Goal: Transaction & Acquisition: Download file/media

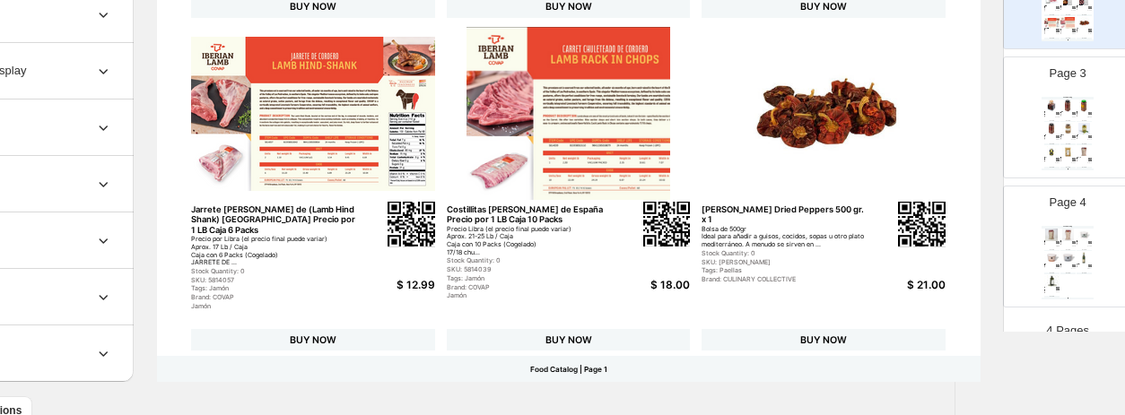
scroll to position [848, 161]
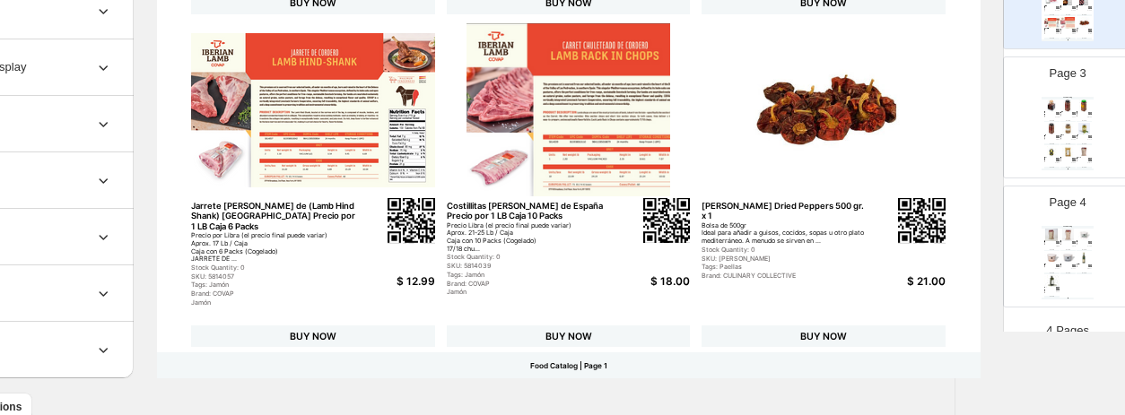
click at [1060, 155] on img at bounding box center [1067, 152] width 15 height 12
type input "*"
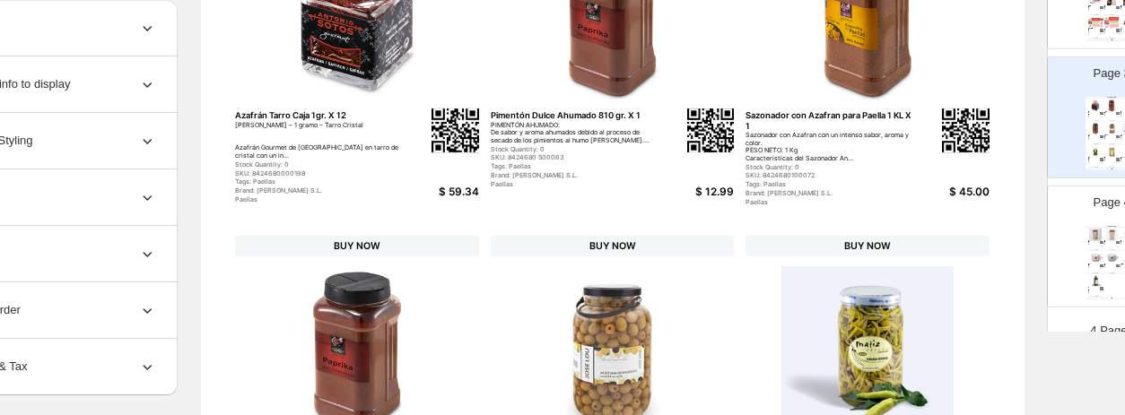
scroll to position [0, 117]
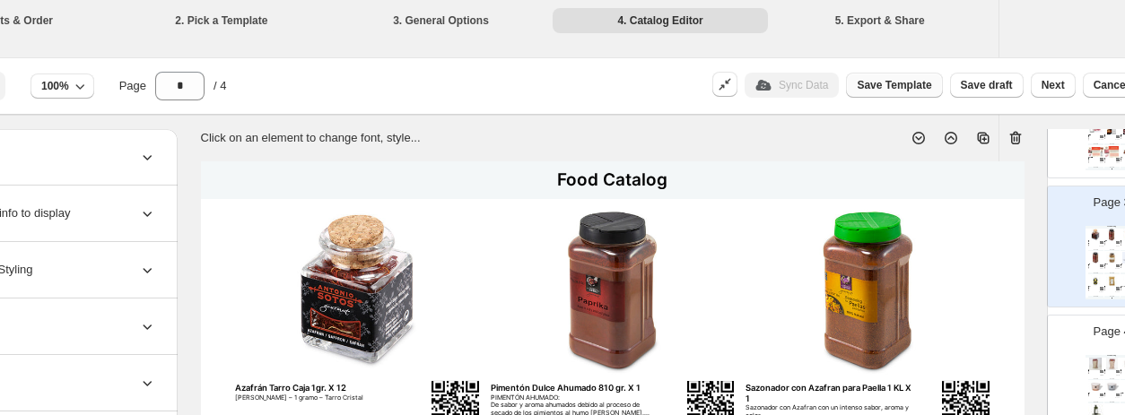
click at [930, 89] on span "Save Template" at bounding box center [894, 85] width 74 height 14
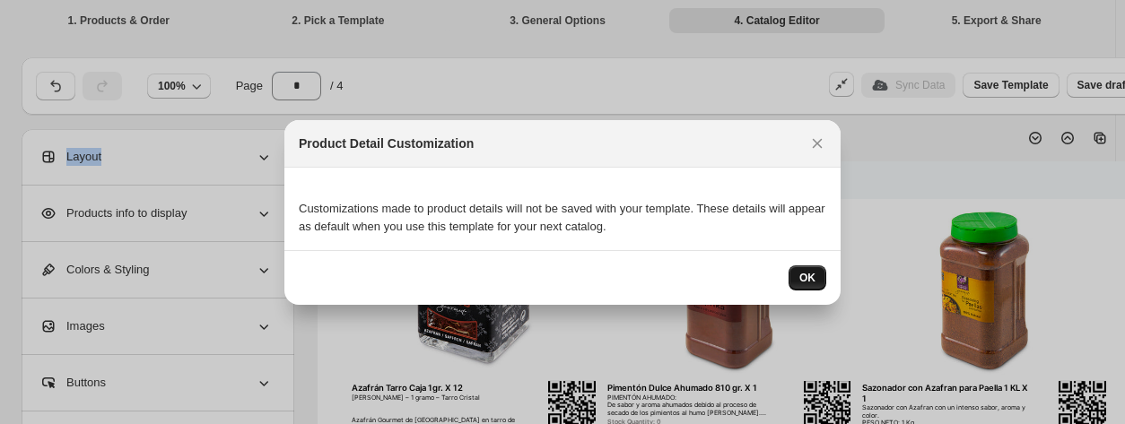
click at [820, 269] on button "OK" at bounding box center [807, 277] width 38 height 25
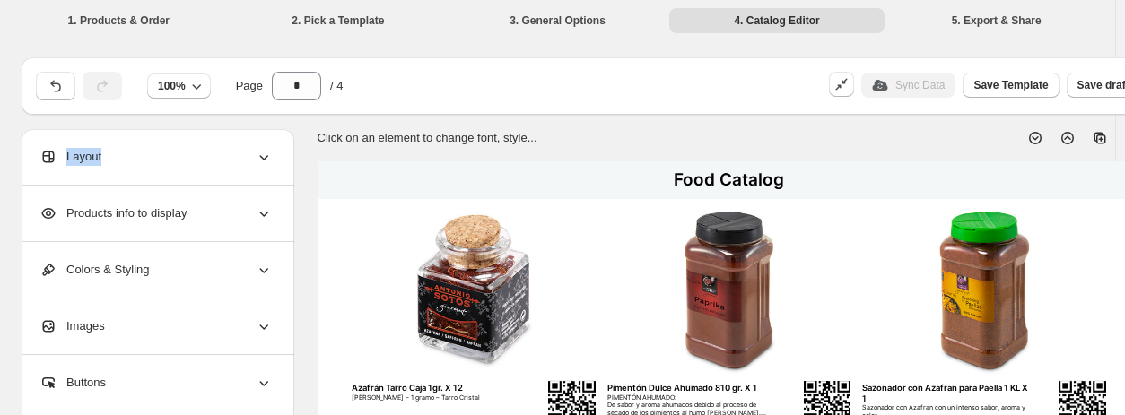
scroll to position [0, 168]
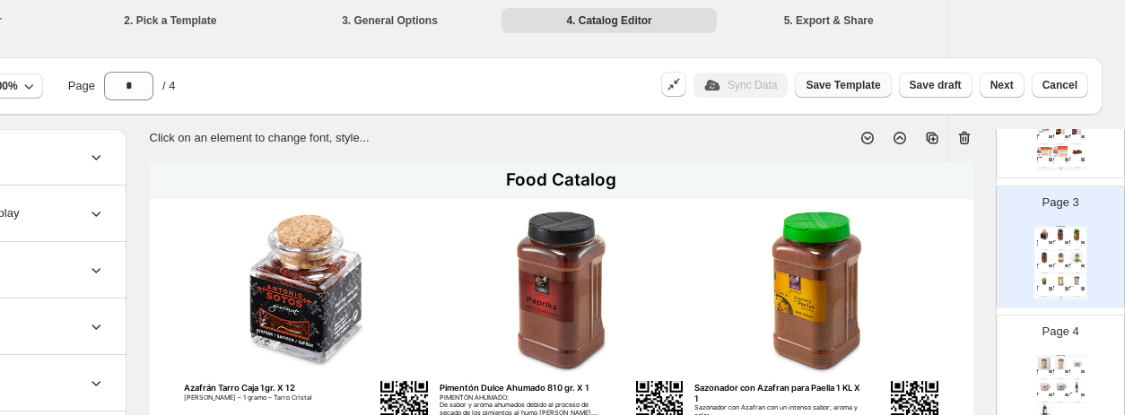
click at [851, 85] on span "Save Template" at bounding box center [842, 85] width 74 height 14
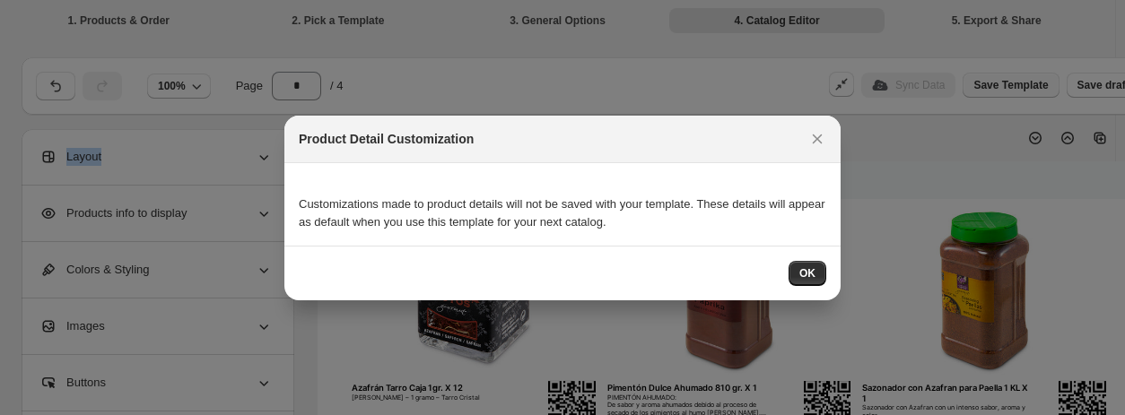
scroll to position [0, 0]
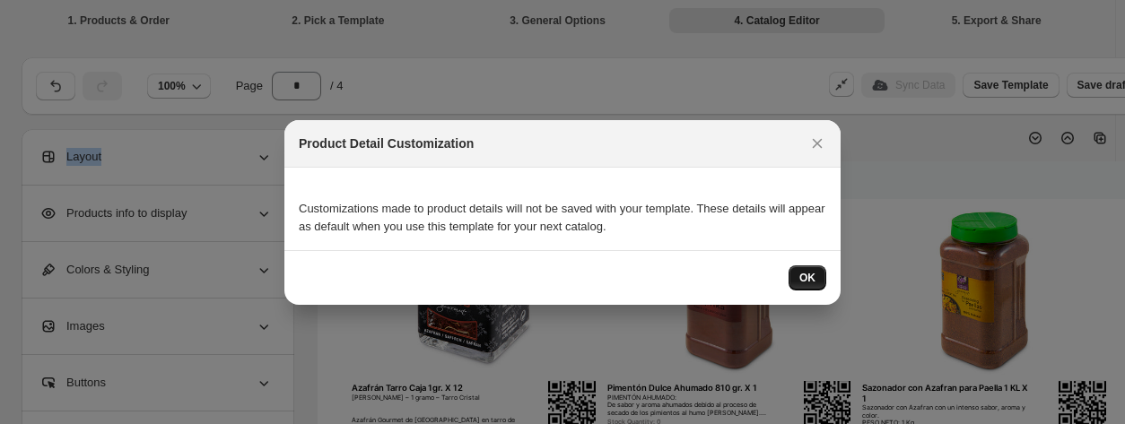
click at [820, 273] on button "OK" at bounding box center [807, 277] width 38 height 25
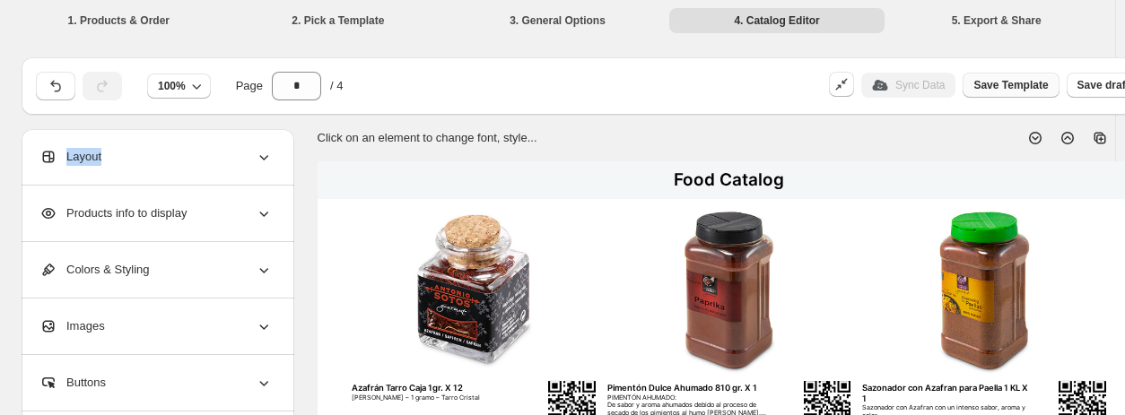
scroll to position [0, 168]
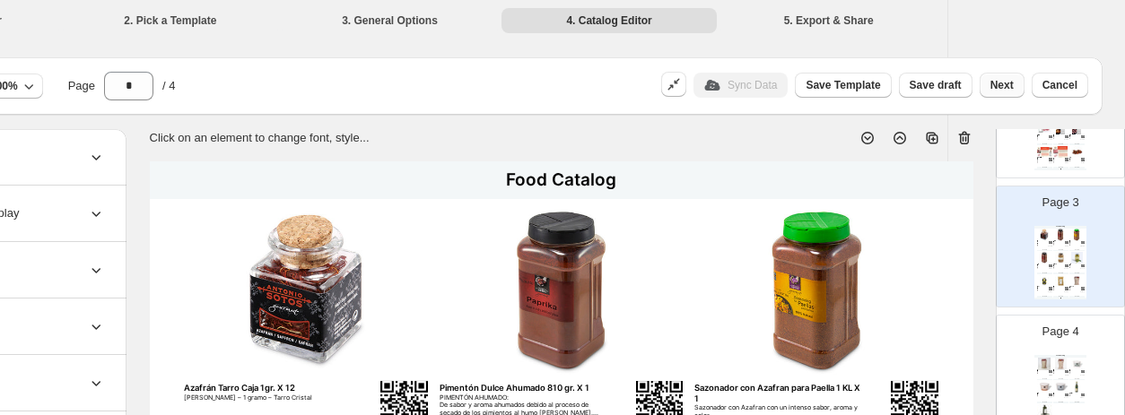
click at [1004, 84] on span "Next" at bounding box center [1001, 85] width 23 height 14
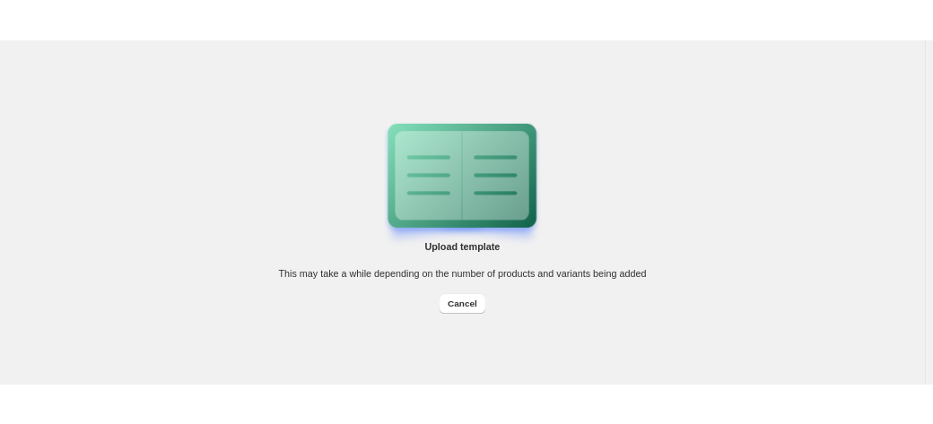
scroll to position [0, 0]
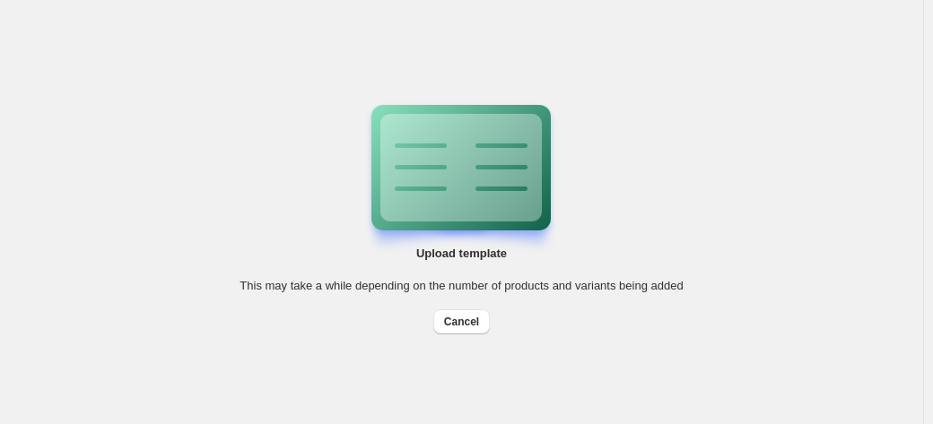
click at [265, 193] on div "Upload template This may take a while depending on the number of products and v…" at bounding box center [460, 213] width 443 height 244
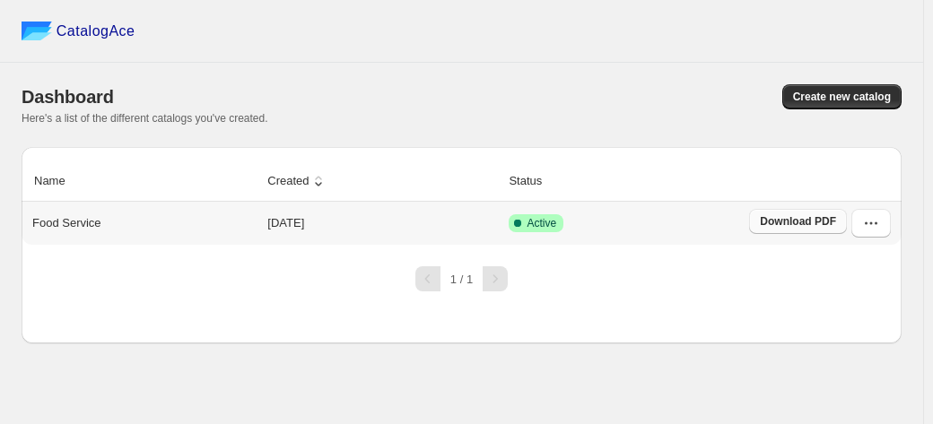
click at [812, 226] on span "Download PDF" at bounding box center [798, 221] width 76 height 14
